Goal: Check status: Check status

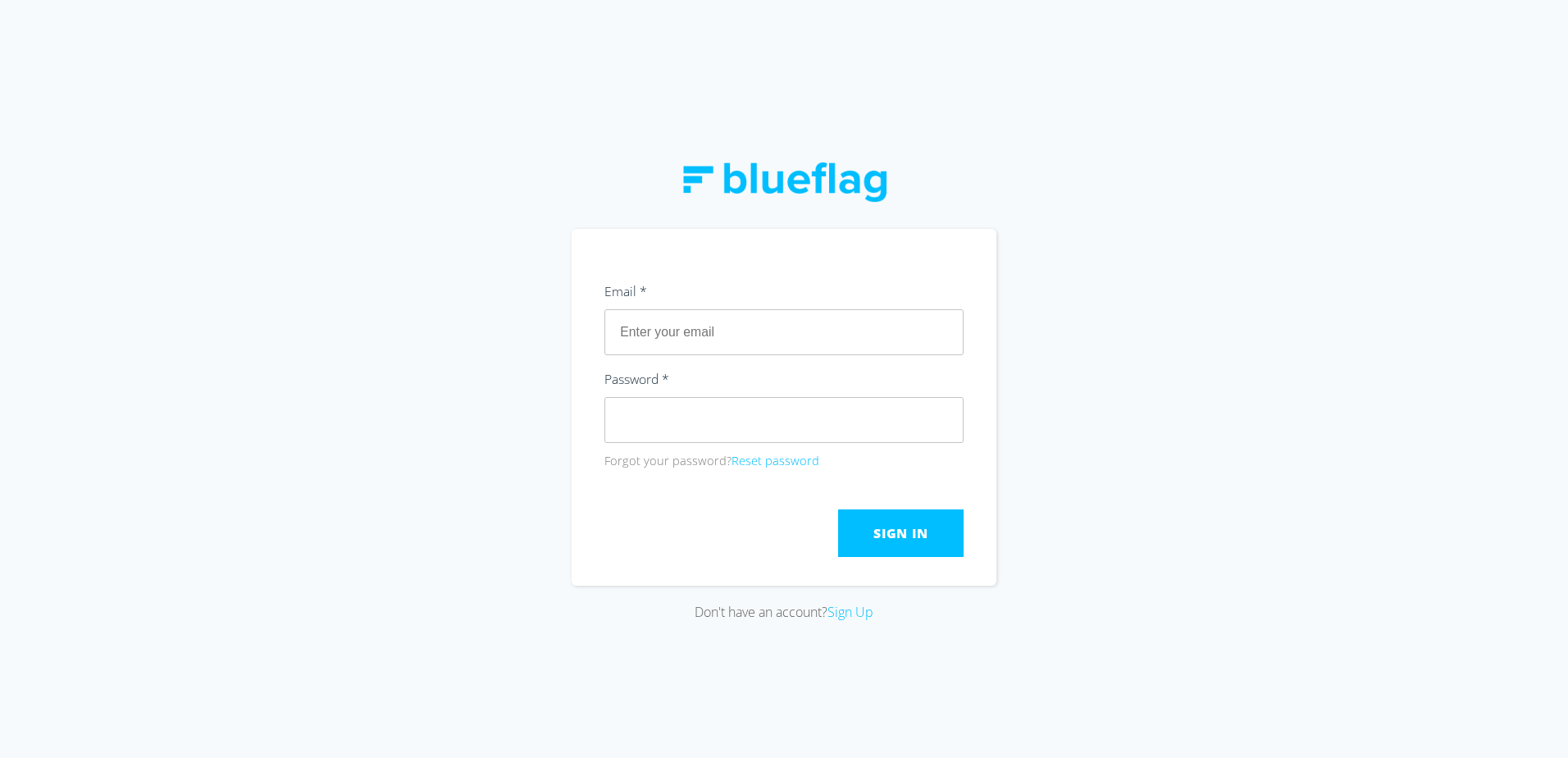
click at [1109, 463] on div "Don't have an account? Sign Up" at bounding box center [784, 379] width 1568 height 758
click at [701, 357] on div "Email * Password * Forgot your password? Reset password" at bounding box center [784, 375] width 360 height 191
click at [709, 333] on input "text" at bounding box center [784, 331] width 360 height 46
type input "[EMAIL_ADDRESS][DOMAIN_NAME]"
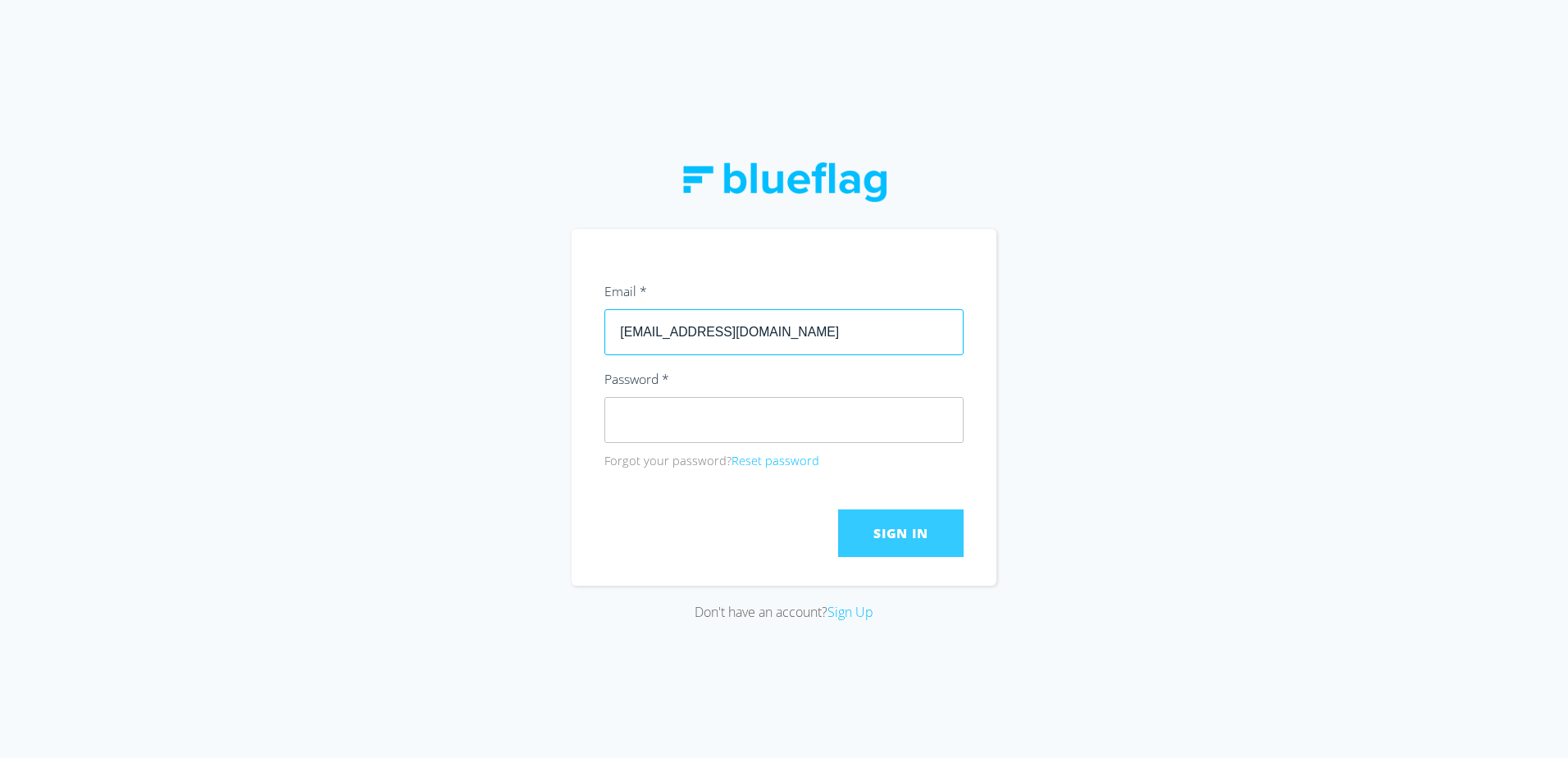
click at [886, 531] on span "Sign In" at bounding box center [900, 533] width 54 height 18
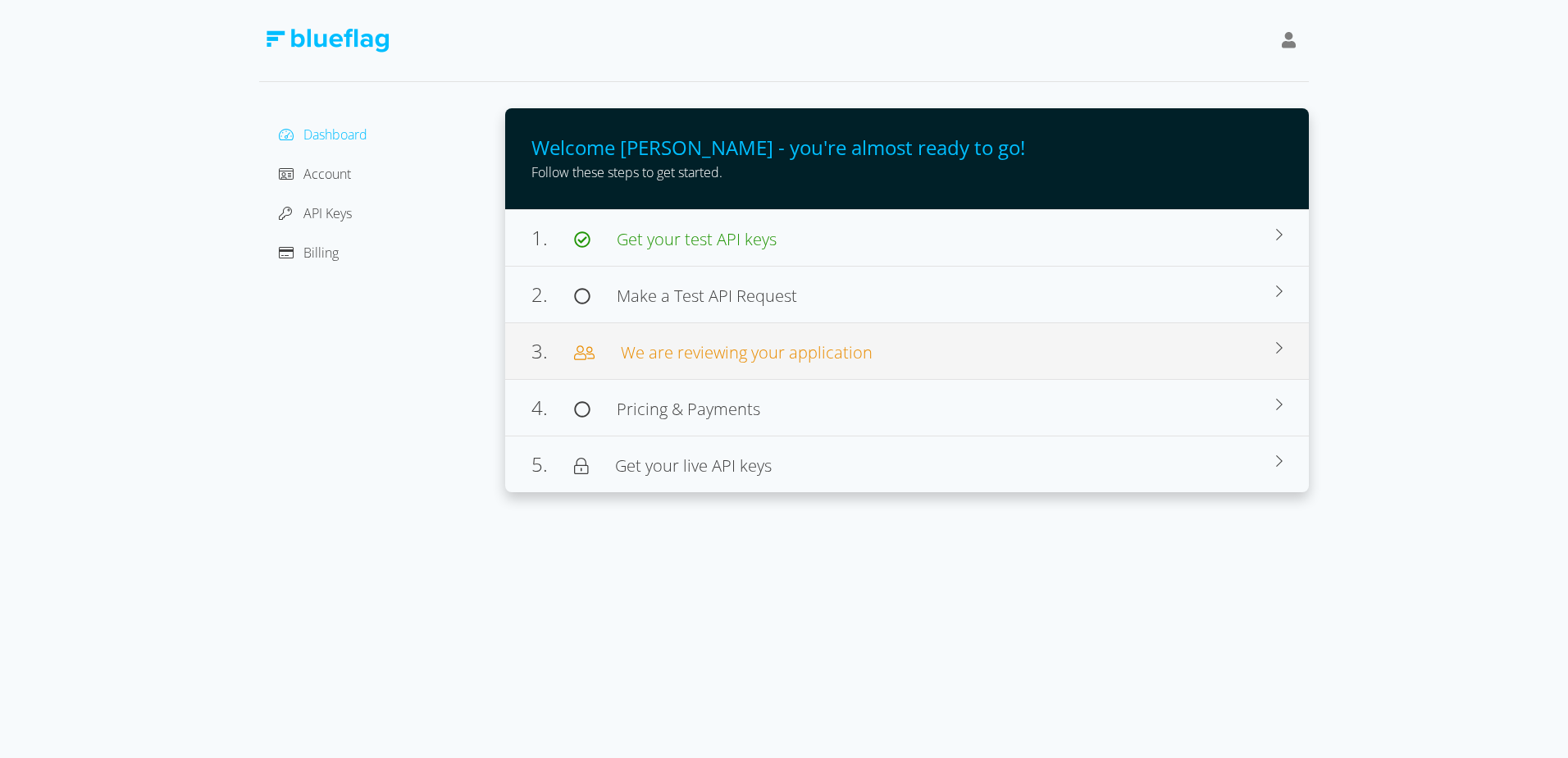
click at [1007, 342] on div "3. We are reviewing your application" at bounding box center [904, 350] width 745 height 30
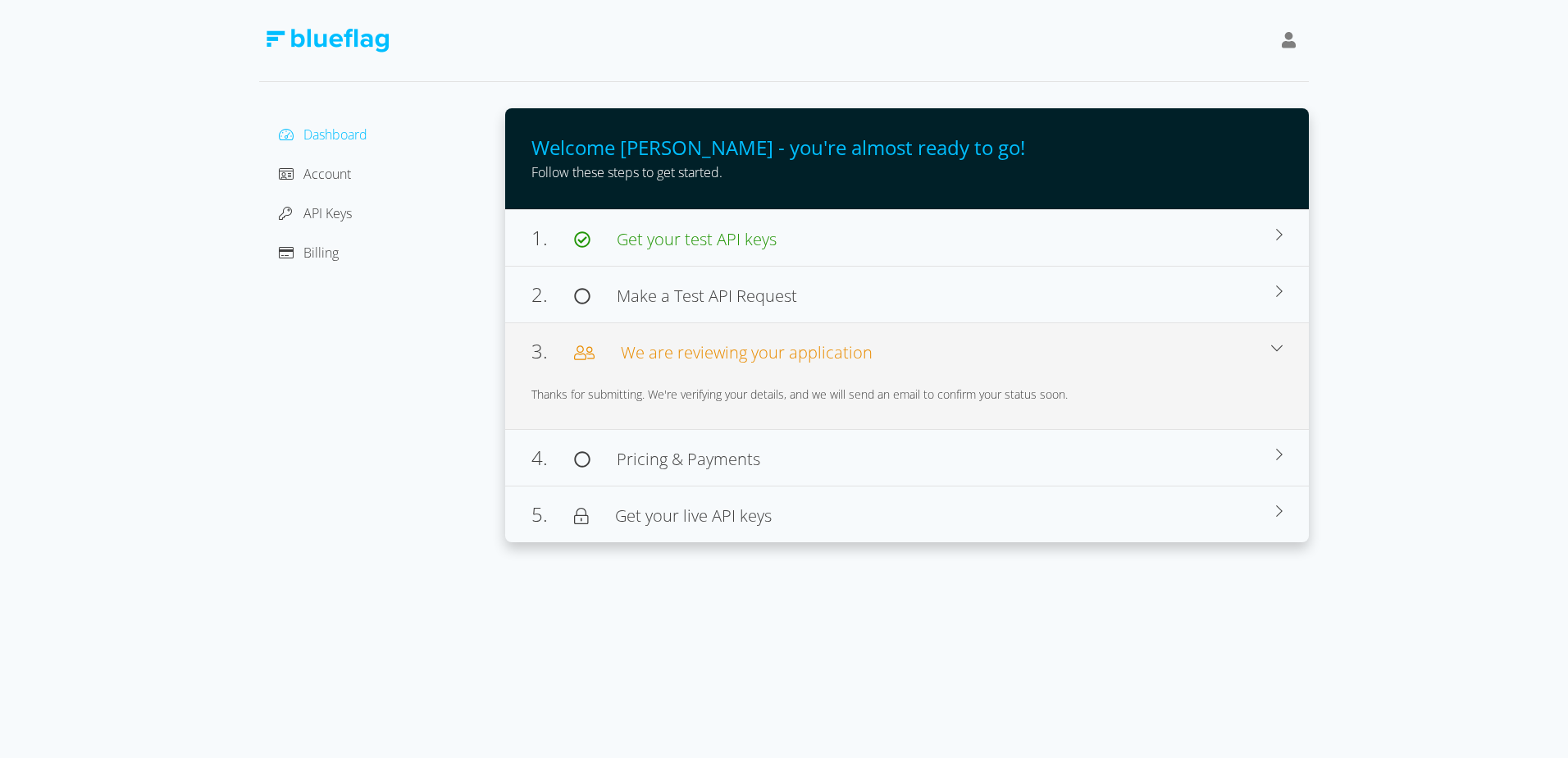
click at [1017, 372] on div "Thanks for submitting. We're verifying your details, and we will send an email …" at bounding box center [907, 394] width 751 height 43
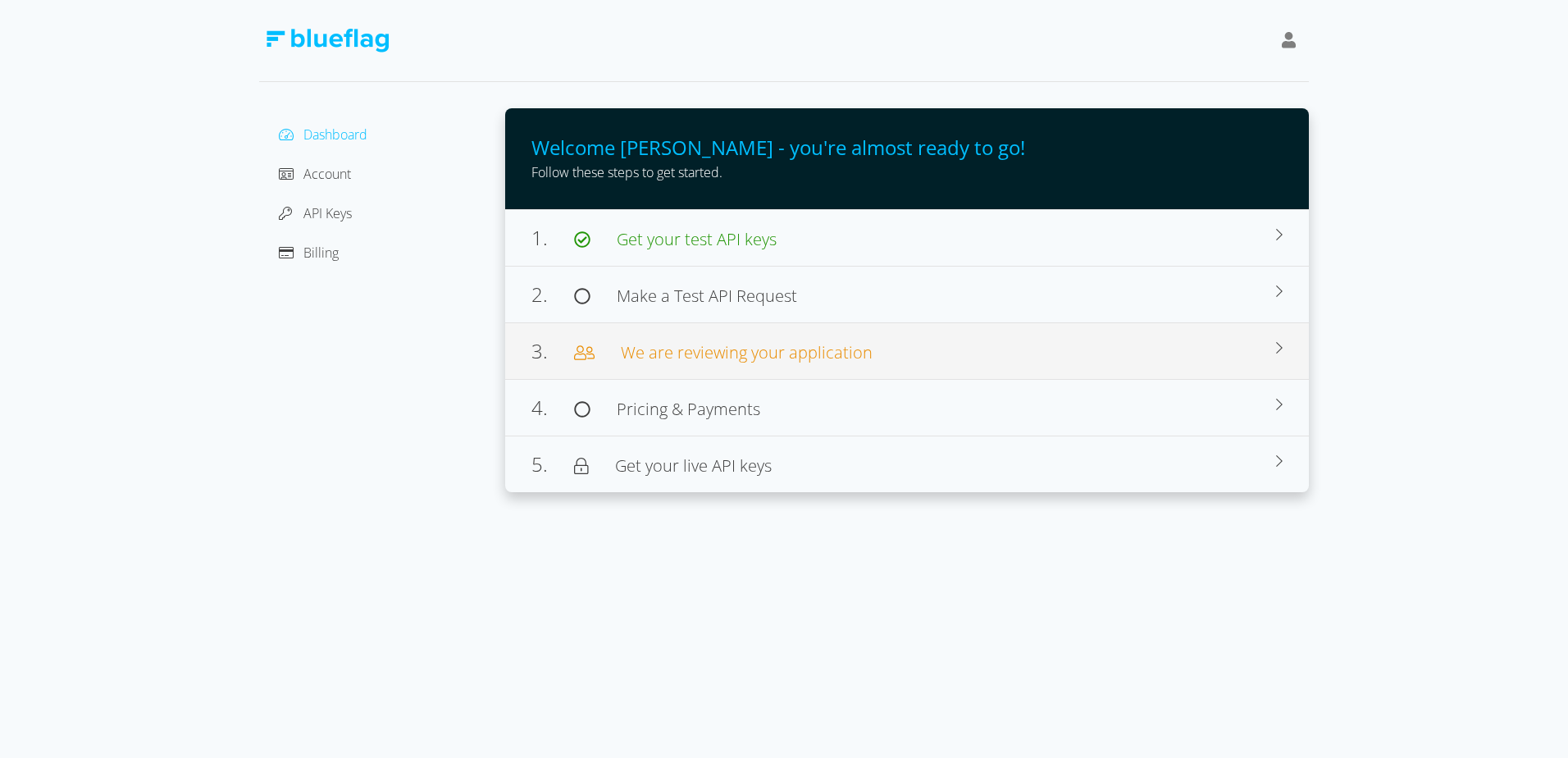
click at [1034, 358] on div "3. We are reviewing your application" at bounding box center [904, 350] width 745 height 30
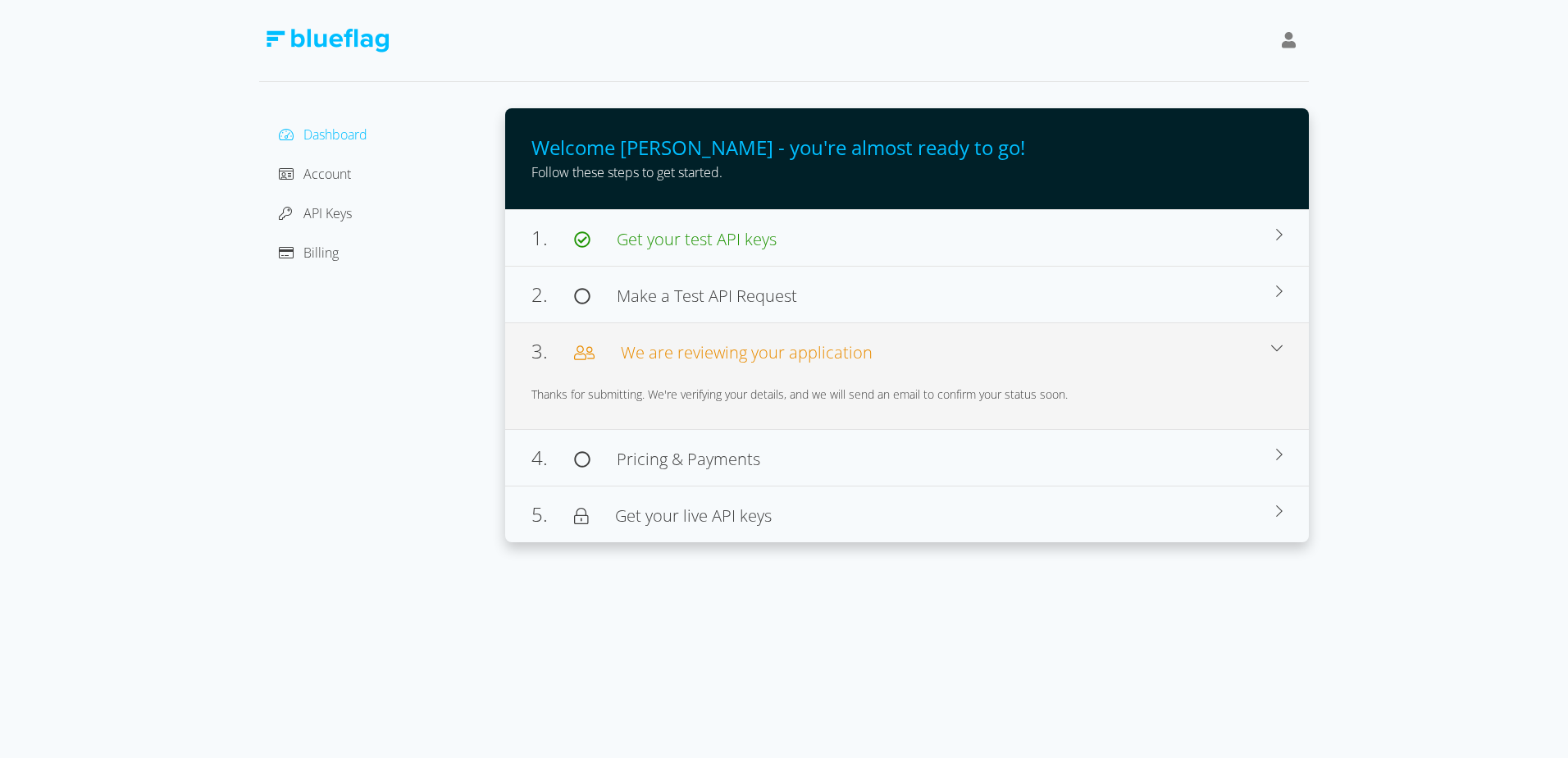
click at [1034, 358] on div "3. We are reviewing your application" at bounding box center [901, 350] width 740 height 30
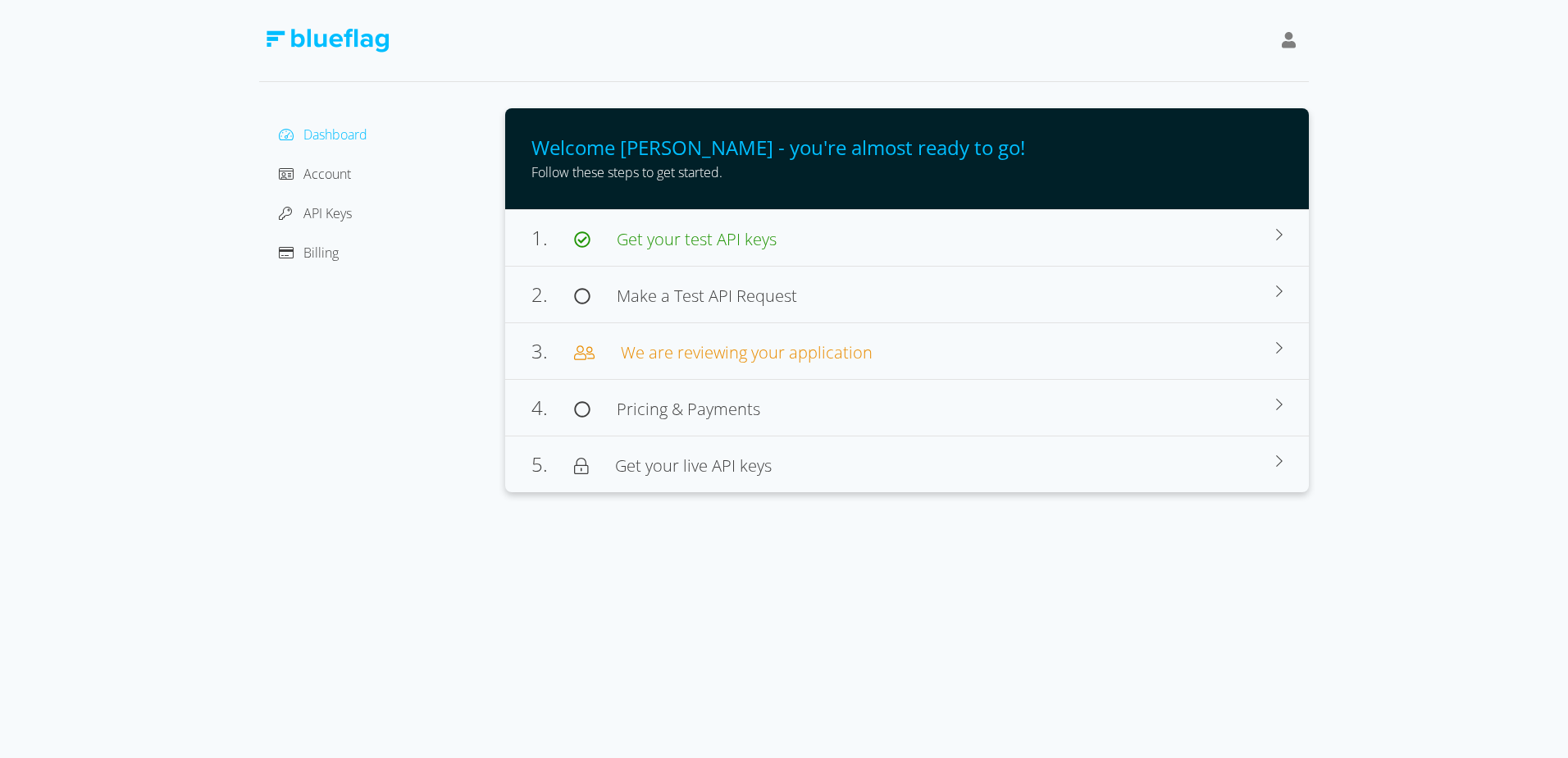
click at [357, 170] on div "Account" at bounding box center [382, 173] width 220 height 26
click at [300, 174] on div at bounding box center [291, 174] width 24 height 20
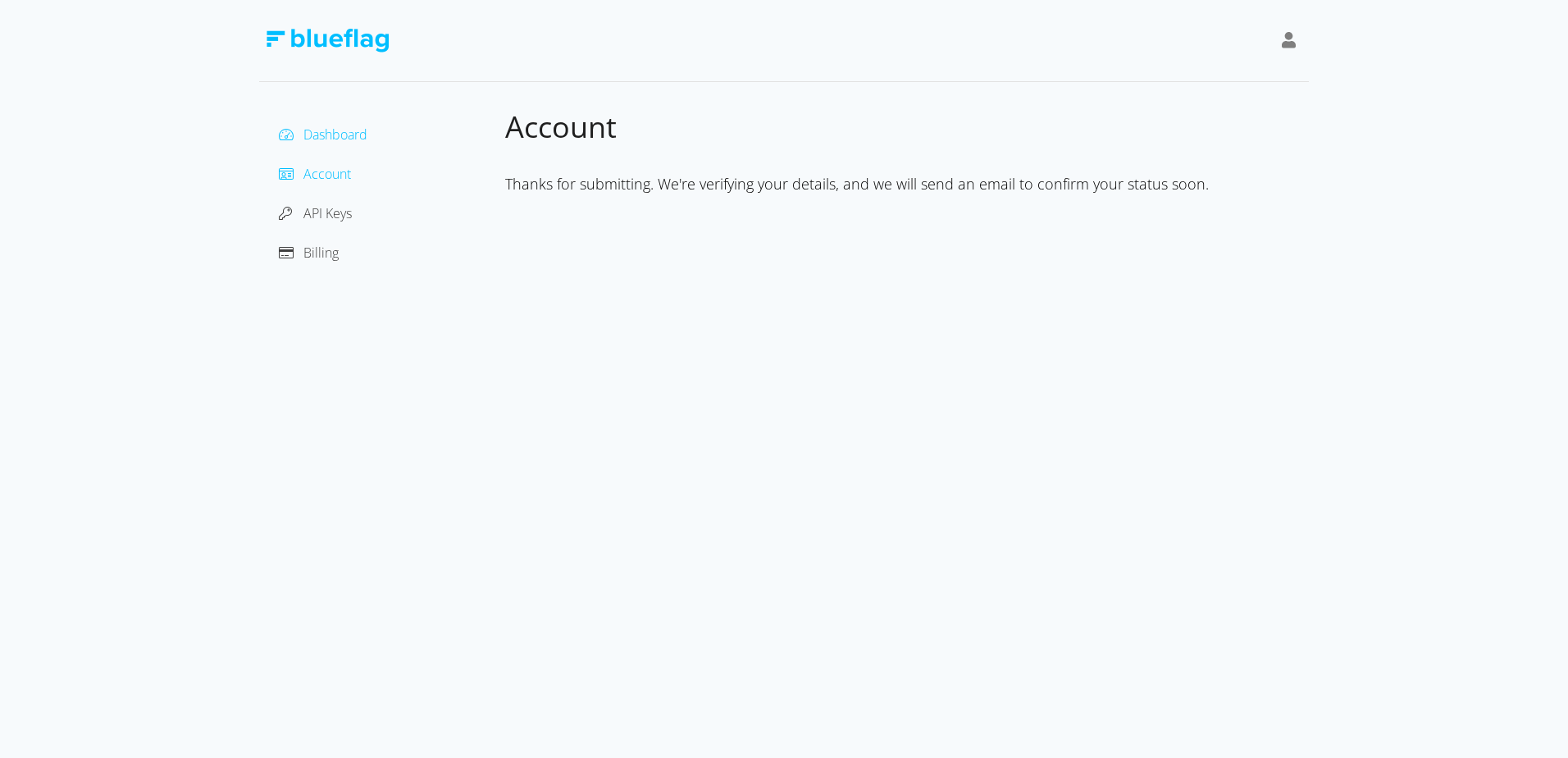
click at [353, 135] on span "Dashboard" at bounding box center [335, 135] width 64 height 18
